Goal: Information Seeking & Learning: Check status

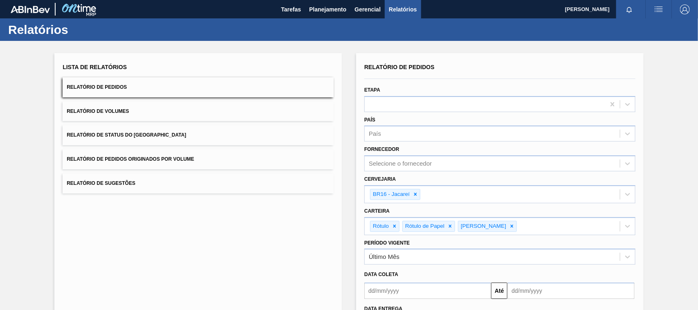
click at [81, 11] on img at bounding box center [79, 9] width 40 height 18
drag, startPoint x: 45, startPoint y: 23, endPoint x: 44, endPoint y: 27, distance: 4.8
click at [44, 25] on h1 "Relatórios" at bounding box center [80, 29] width 145 height 9
click at [39, 33] on h1 "Relatórios" at bounding box center [80, 29] width 145 height 9
drag, startPoint x: 42, startPoint y: 29, endPoint x: 168, endPoint y: 15, distance: 127.2
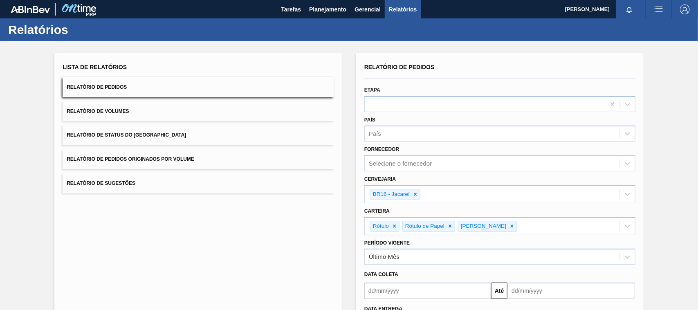
click at [62, 29] on h1 "Relatórios" at bounding box center [80, 29] width 145 height 9
click at [332, 8] on span "Planejamento" at bounding box center [327, 10] width 37 height 10
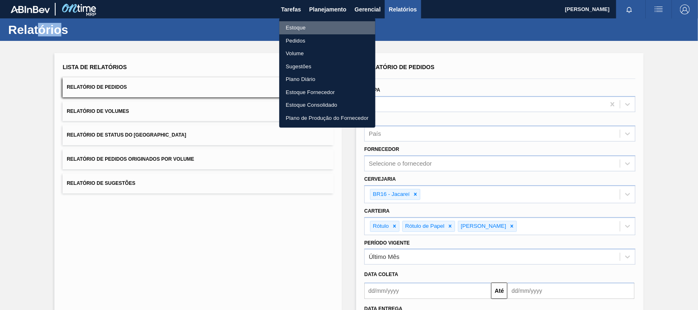
click at [301, 27] on li "Estoque" at bounding box center [327, 27] width 96 height 13
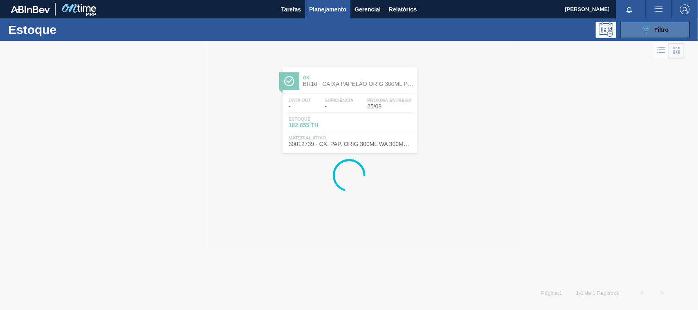
click at [674, 27] on button "089F7B8B-B2A5-4AFE-B5C0-19BA573D28AC Filtro" at bounding box center [656, 30] width 70 height 16
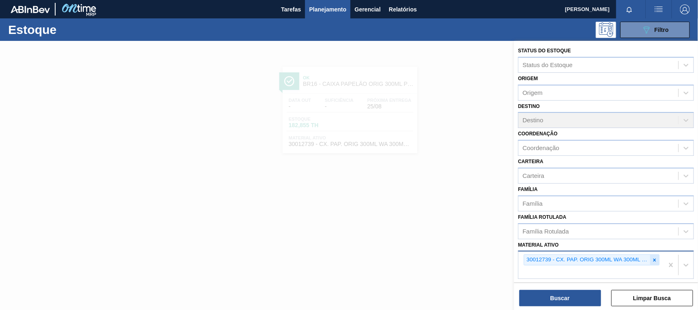
click at [655, 261] on div at bounding box center [655, 260] width 9 height 10
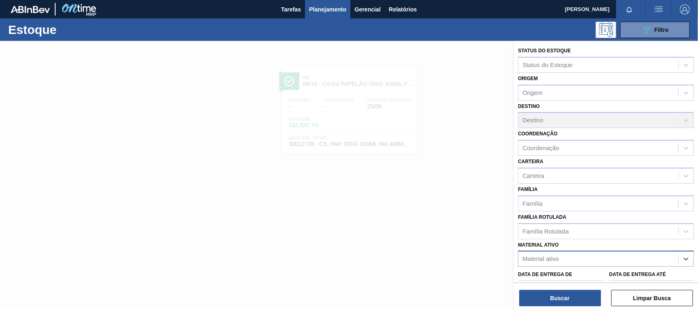
paste ativo "30029423"
type ativo "30029423"
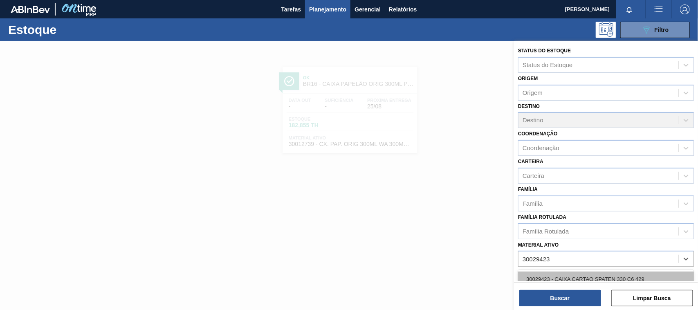
click at [574, 275] on div "30029423 - CAIXA CARTAO SPATEN 330 C6 429" at bounding box center [606, 279] width 176 height 15
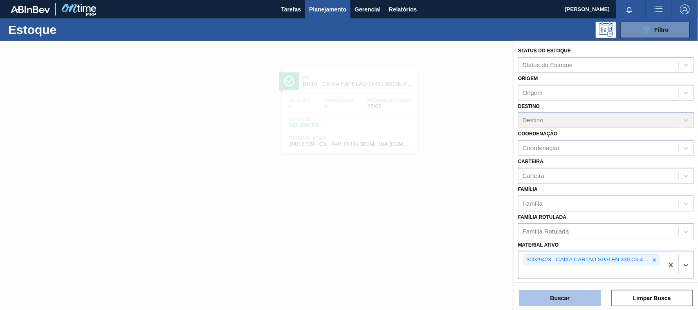
click at [562, 300] on button "Buscar" at bounding box center [561, 298] width 82 height 16
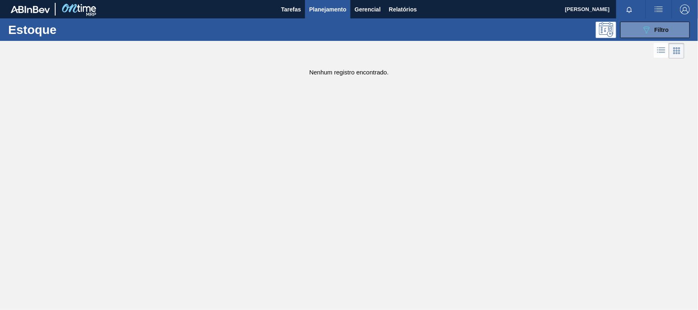
click at [646, 40] on div "Estoque 089F7B8B-B2A5-4AFE-B5C0-19BA573D28AC Filtro" at bounding box center [349, 29] width 698 height 23
click at [643, 33] on icon "089F7B8B-B2A5-4AFE-B5C0-19BA573D28AC" at bounding box center [647, 30] width 10 height 10
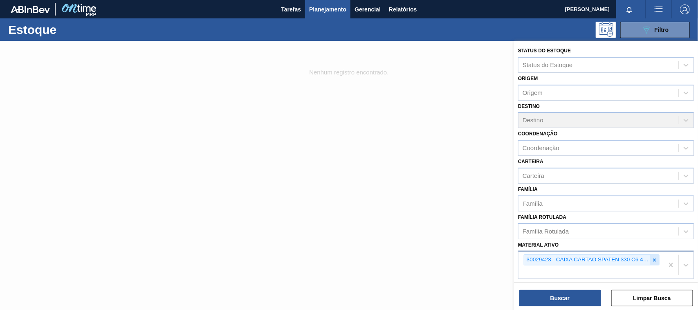
click at [653, 262] on div at bounding box center [655, 260] width 9 height 10
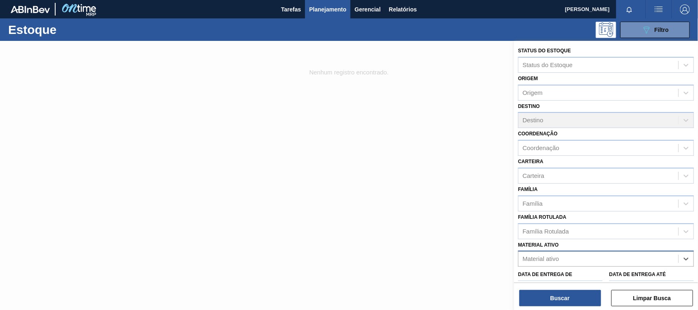
paste ativo "30033730"
type ativo "30033730"
click at [565, 283] on div "Buscar Limpar Busca" at bounding box center [606, 294] width 184 height 23
click at [561, 256] on div "Material ativo" at bounding box center [599, 259] width 160 height 12
paste ativo "30033730"
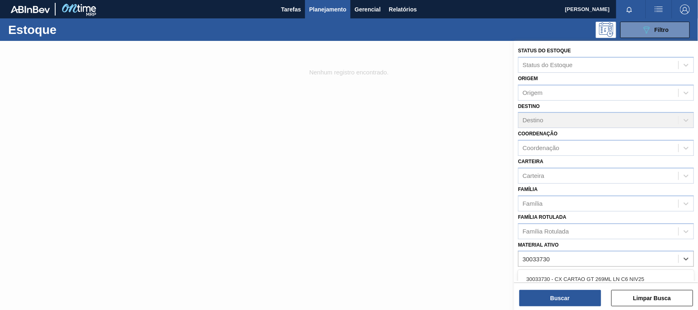
type ativo "30033730"
click at [549, 269] on div "Data de Entrega de" at bounding box center [560, 283] width 85 height 28
click at [545, 273] on label "Data de Entrega de" at bounding box center [545, 275] width 54 height 6
click at [545, 281] on de "Data de Entrega de" at bounding box center [560, 289] width 85 height 16
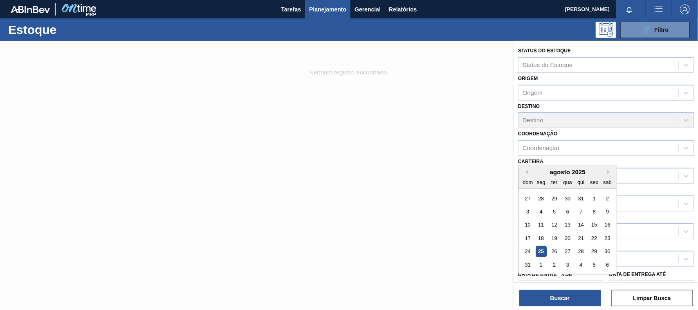
scroll to position [14, 0]
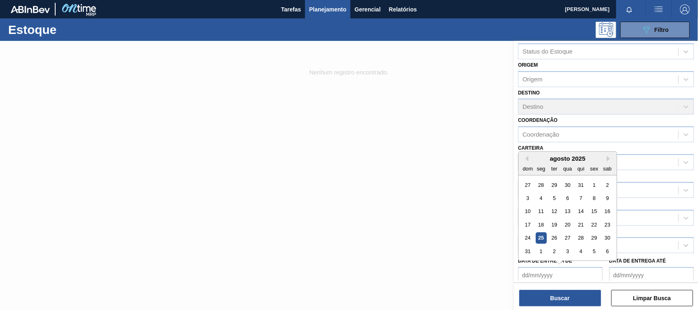
click at [543, 264] on div "Data de Entrega de Previous Month Next Month [DATE] dom seg ter qua qui sex sab…" at bounding box center [560, 269] width 85 height 28
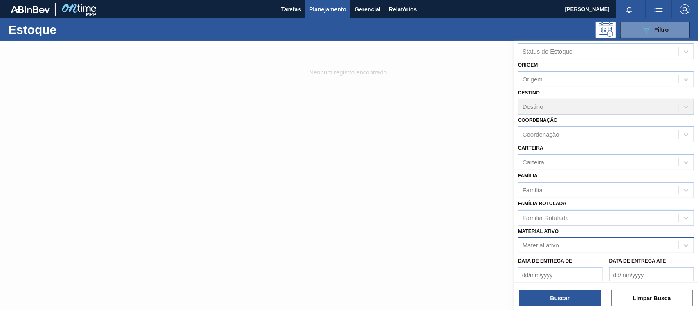
drag, startPoint x: 621, startPoint y: 236, endPoint x: 598, endPoint y: 236, distance: 22.5
click at [620, 237] on div "Material ativo" at bounding box center [606, 245] width 176 height 16
paste ativo "30033730"
type ativo "30033730"
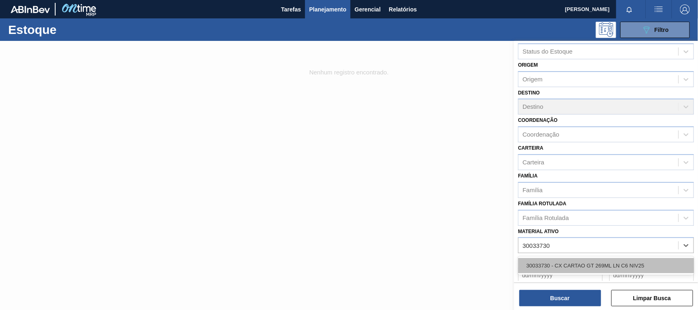
click at [545, 258] on div "30033730 - CX CARTAO GT 269ML LN C6 NIV25" at bounding box center [606, 265] width 176 height 15
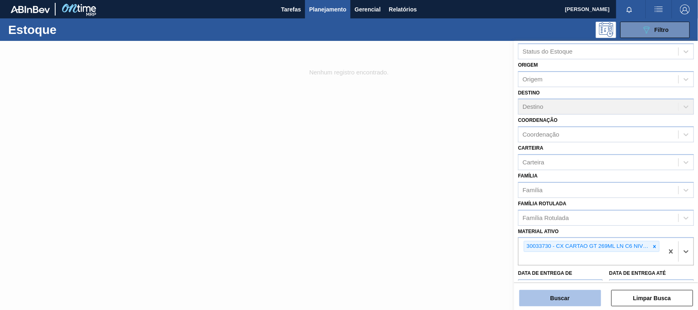
click at [559, 294] on button "Buscar" at bounding box center [561, 298] width 82 height 16
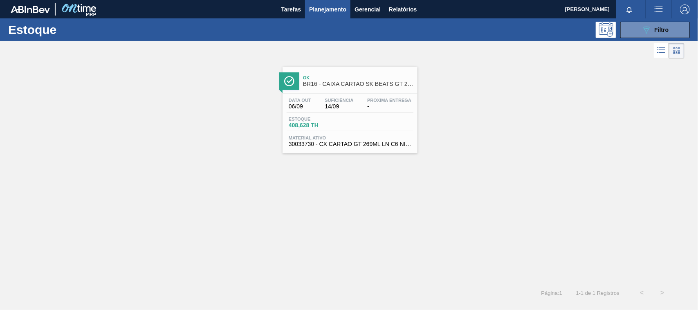
click at [361, 144] on span "30033730 - CX CARTAO GT 269ML LN C6 NIV25" at bounding box center [350, 144] width 123 height 6
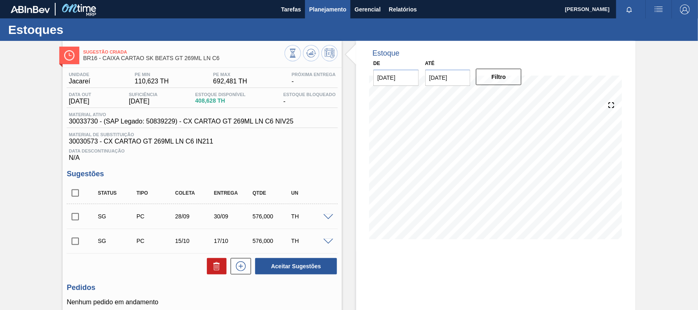
click at [326, 8] on span "Planejamento" at bounding box center [327, 10] width 37 height 10
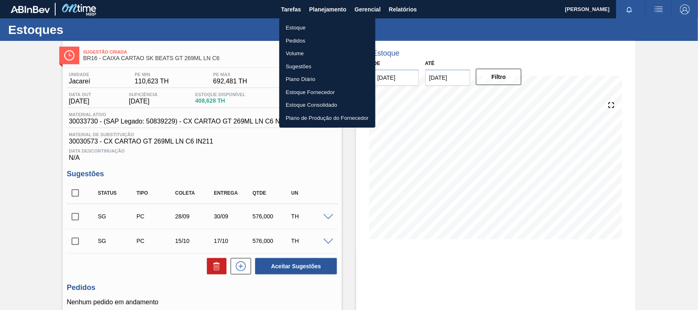
click at [310, 25] on li "Estoque" at bounding box center [327, 27] width 96 height 13
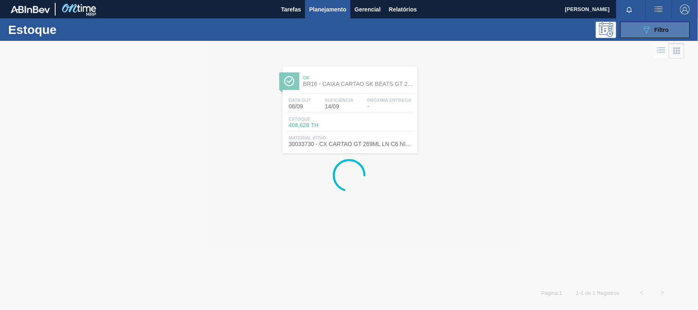
click at [647, 31] on icon "089F7B8B-B2A5-4AFE-B5C0-19BA573D28AC" at bounding box center [647, 30] width 10 height 10
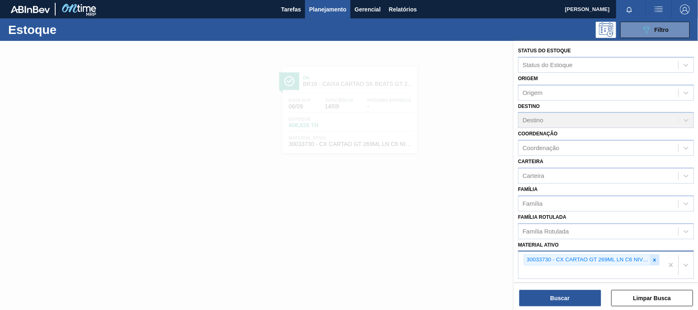
click at [654, 259] on icon at bounding box center [655, 260] width 3 height 3
paste ativo "30033737"
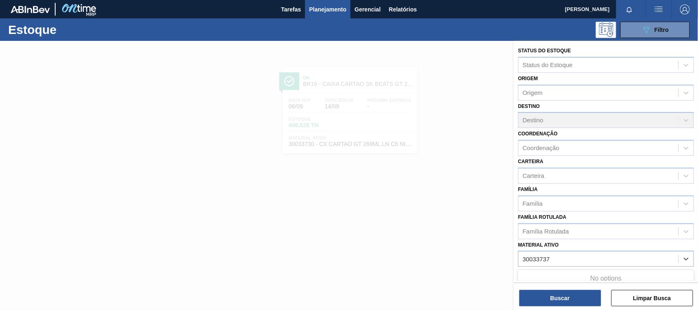
type ativo "30033737"
click at [563, 269] on div "Data de Entrega de" at bounding box center [560, 283] width 85 height 28
drag, startPoint x: 565, startPoint y: 256, endPoint x: 561, endPoint y: 254, distance: 4.2
click at [564, 256] on div "Material ativo" at bounding box center [599, 259] width 160 height 12
paste ativo "30033737"
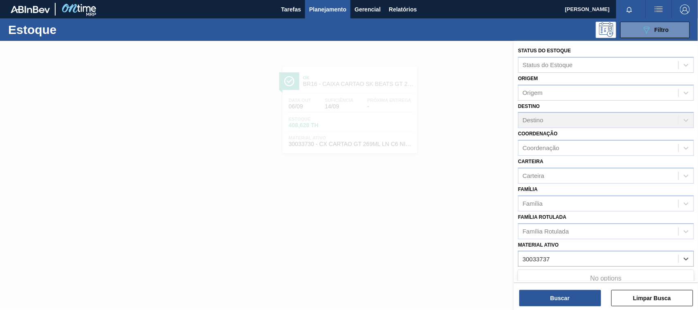
type ativo "30033737"
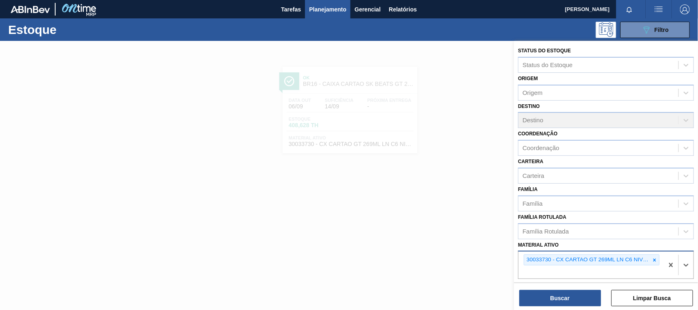
click at [657, 262] on div at bounding box center [655, 260] width 9 height 10
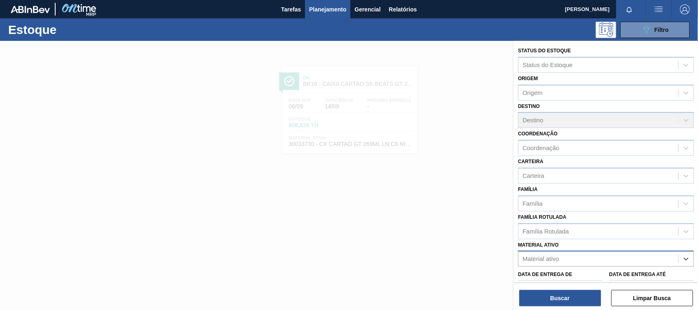
paste ativo "30012598"
type ativo "30012598"
click at [610, 263] on div "30012598" at bounding box center [599, 259] width 160 height 12
click at [574, 259] on div "Material ativo" at bounding box center [599, 259] width 160 height 12
paste ativo "30012598"
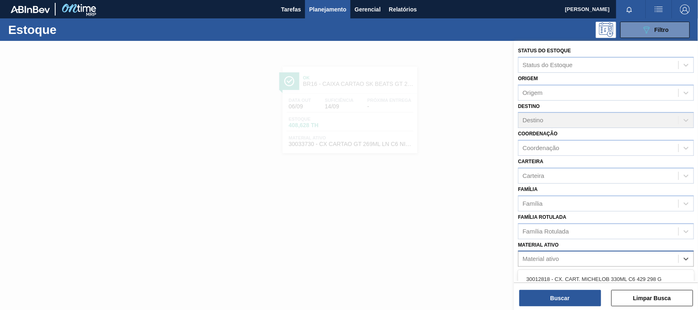
type ativo "30012598"
click at [556, 272] on div "30012598 - FILME C. 800X65 SK 269ML C15 429" at bounding box center [606, 279] width 176 height 15
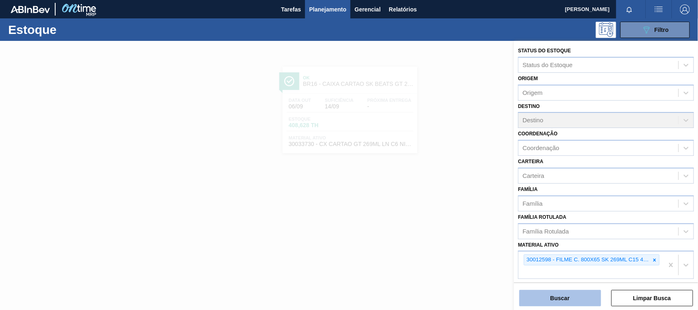
click at [553, 295] on button "Buscar" at bounding box center [561, 298] width 82 height 16
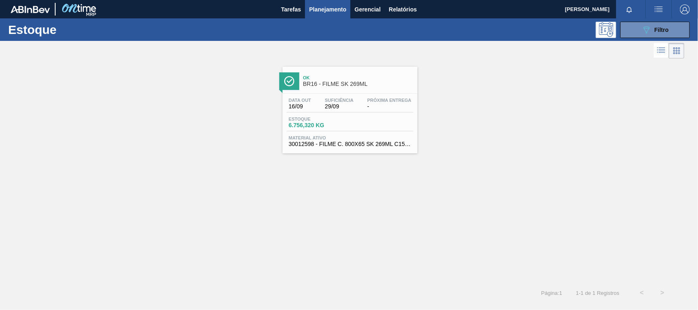
click at [392, 121] on div "Estoque 6.756,320 KG" at bounding box center [350, 124] width 127 height 15
